Goal: Find specific page/section: Find specific page/section

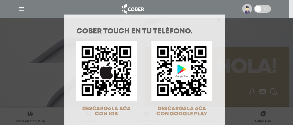
click at [236, 36] on div "COBER TOUCH en tu teléfono. DESCARGALA ACA CON IOS DESCARGALA ACA CON GOOGLE PL…" at bounding box center [146, 62] width 293 height 125
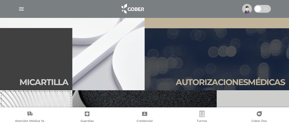
scroll to position [78, 0]
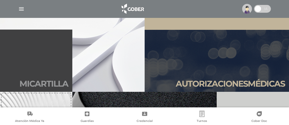
click at [45, 49] on link "Mi car tilla" at bounding box center [36, 61] width 72 height 62
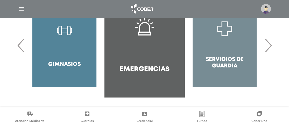
scroll to position [115, 0]
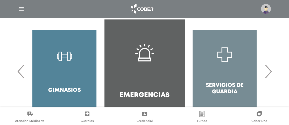
click at [268, 71] on span "›" at bounding box center [268, 71] width 10 height 28
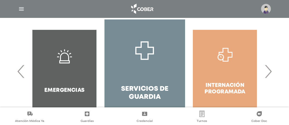
click at [268, 71] on span "›" at bounding box center [268, 71] width 10 height 28
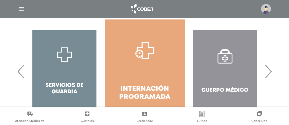
click at [270, 73] on span "›" at bounding box center [268, 71] width 10 height 28
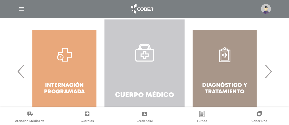
click at [156, 76] on link "Cuerpo Médico" at bounding box center [144, 71] width 80 height 104
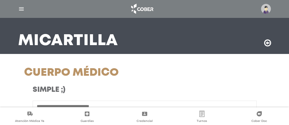
scroll to position [78, 0]
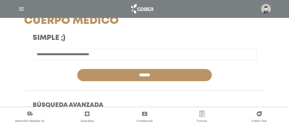
click at [118, 53] on input "text" at bounding box center [145, 54] width 224 height 11
type input "**********"
click at [133, 73] on input "******" at bounding box center [144, 75] width 134 height 12
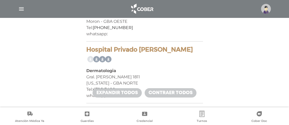
scroll to position [2047, 0]
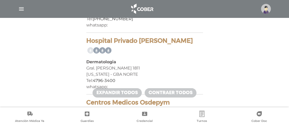
click at [110, 84] on div "whatsapp:" at bounding box center [144, 87] width 117 height 6
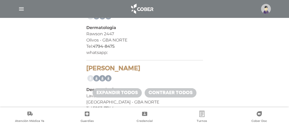
scroll to position [865, 0]
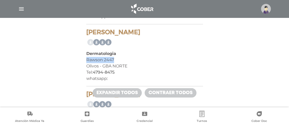
drag, startPoint x: 86, startPoint y: 50, endPoint x: 113, endPoint y: 53, distance: 26.6
click at [113, 57] on div "Rawson 2447" at bounding box center [144, 60] width 117 height 6
click at [198, 39] on div "Tiberio Claudia Dermatologia Rawson 2447 Olivos - GBA NORTE Tel: 4794-8475 what…" at bounding box center [144, 58] width 117 height 58
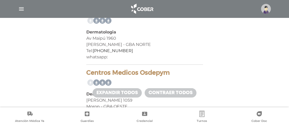
scroll to position [1927, 0]
